Goal: Task Accomplishment & Management: Complete application form

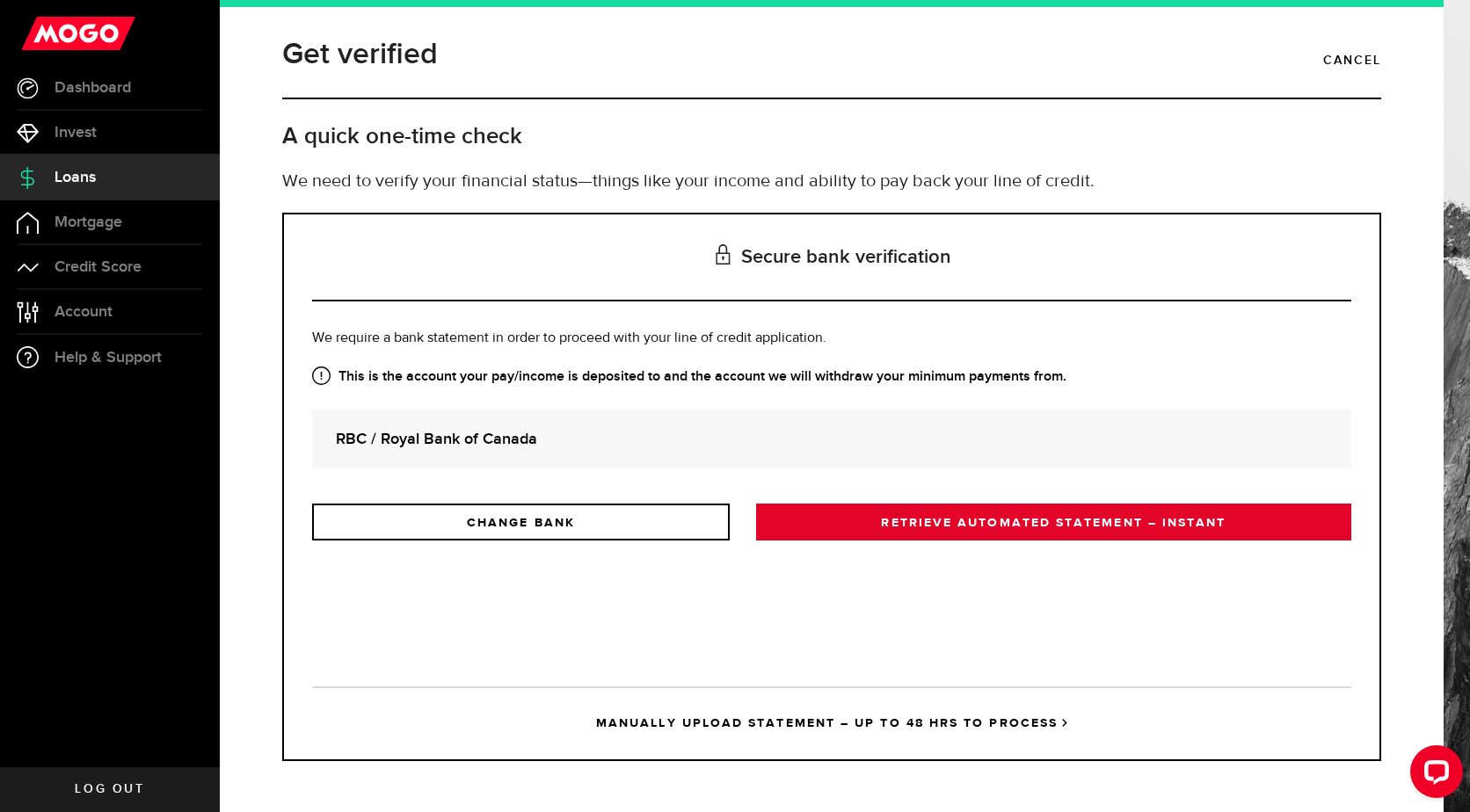
click at [996, 529] on link "RETRIEVE AUTOMATED STATEMENT – INSTANT" at bounding box center [1053, 522] width 595 height 37
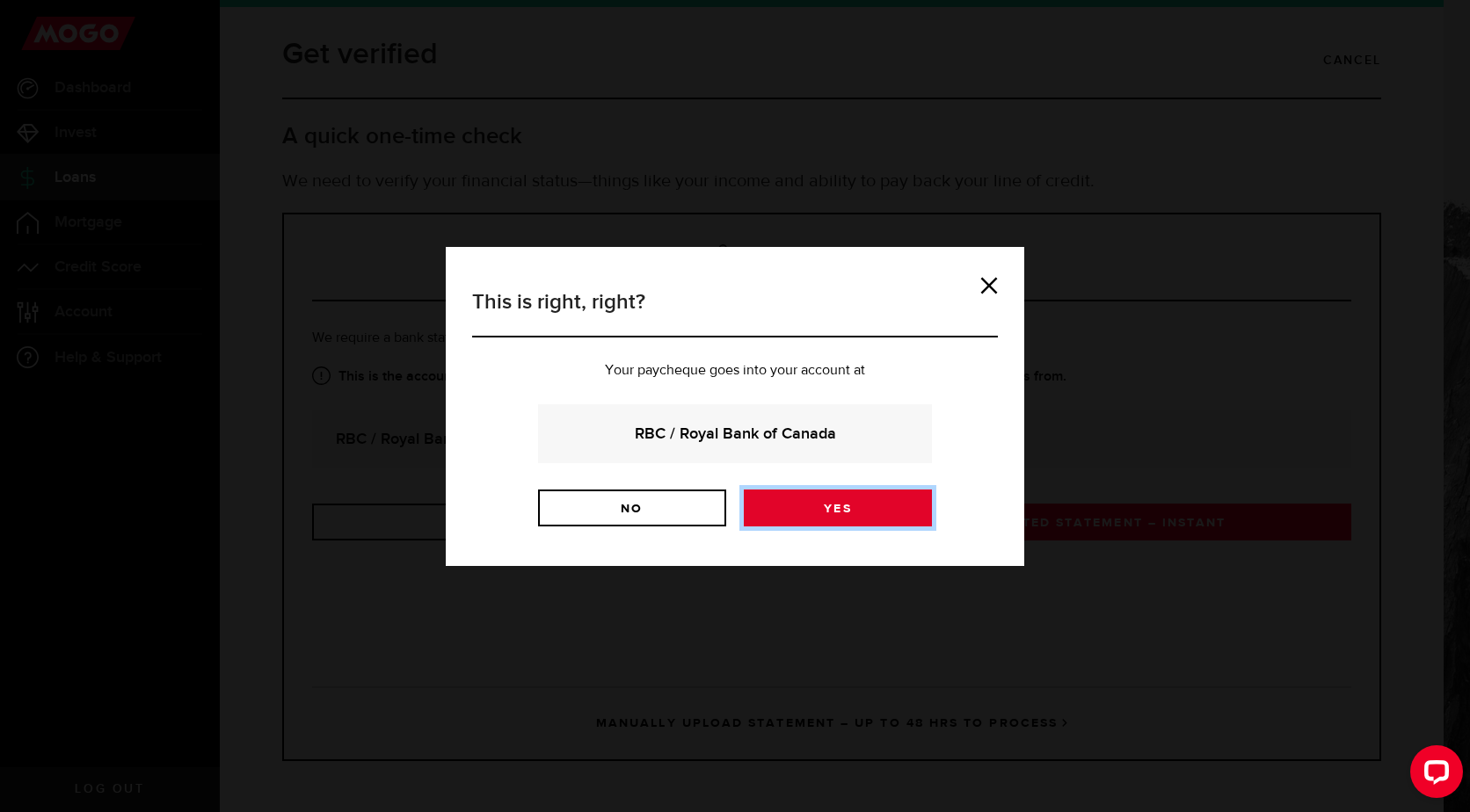
click at [906, 515] on link "Yes" at bounding box center [837, 508] width 188 height 37
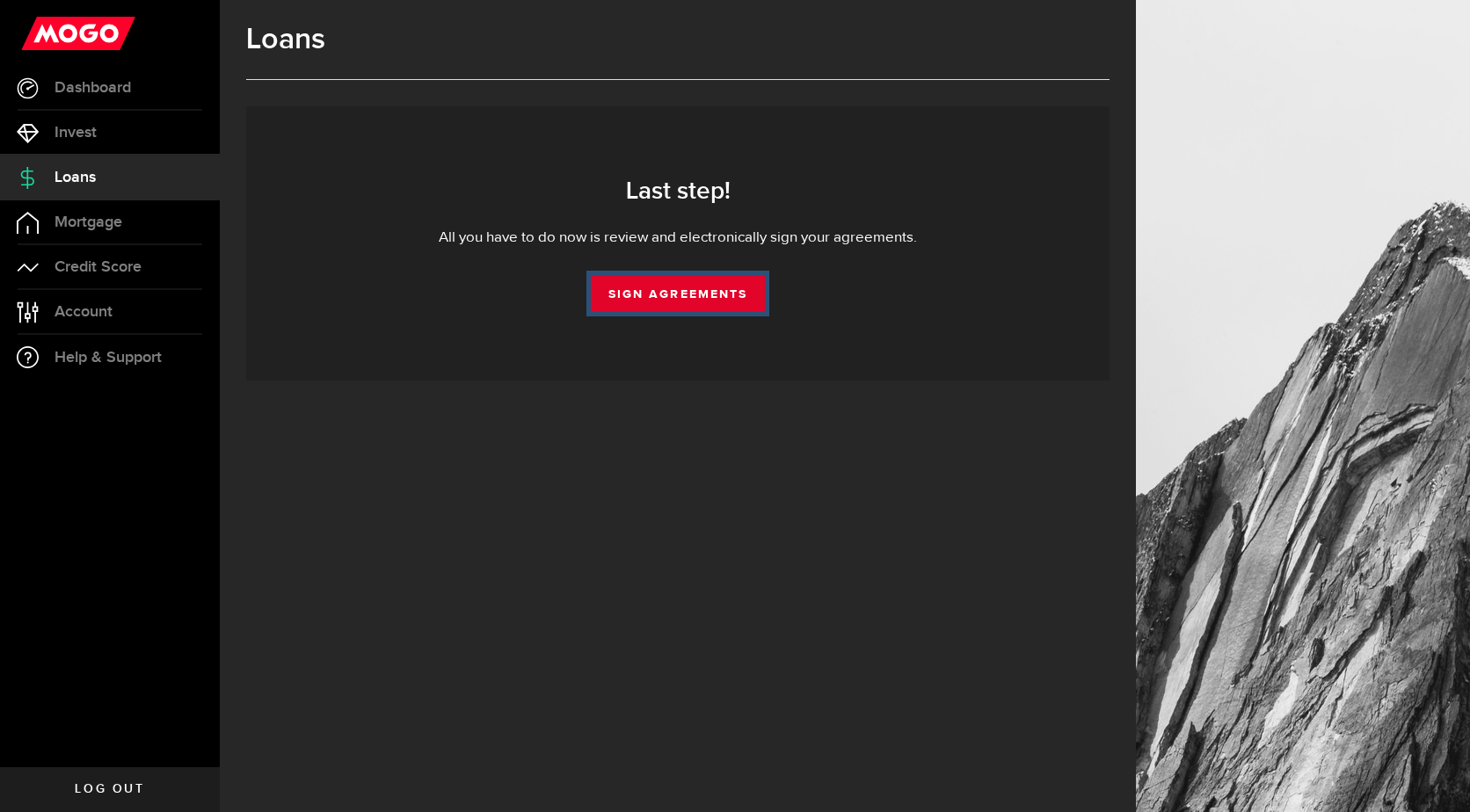
click at [692, 296] on link "Sign Agreements" at bounding box center [678, 294] width 174 height 37
